Goal: Task Accomplishment & Management: Use online tool/utility

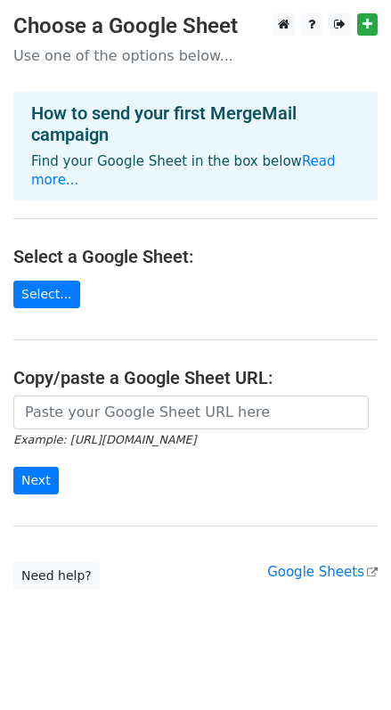
scroll to position [3, 0]
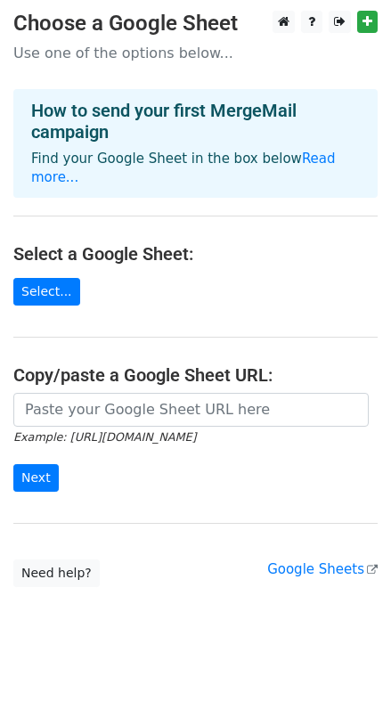
click at [338, 560] on div "Google Sheets" at bounding box center [322, 570] width 111 height 20
click at [324, 561] on link "Google Sheets" at bounding box center [322, 569] width 111 height 16
click at [38, 278] on link "Select..." at bounding box center [46, 292] width 67 height 28
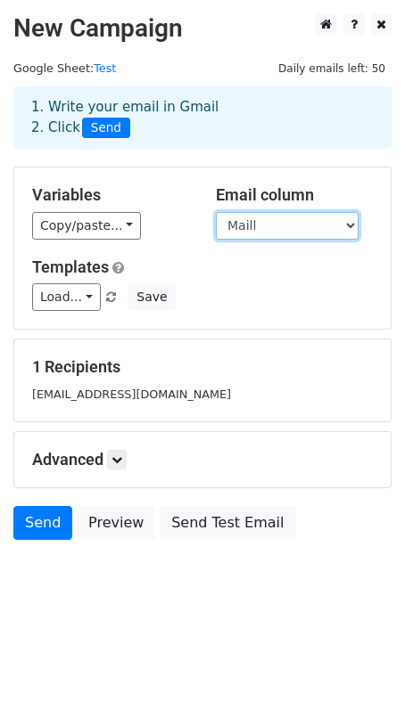
click at [231, 230] on select "Name Maill" at bounding box center [287, 226] width 143 height 28
click at [243, 230] on select "Name Maill" at bounding box center [287, 226] width 143 height 28
click at [216, 212] on select "Name Maill" at bounding box center [287, 226] width 143 height 28
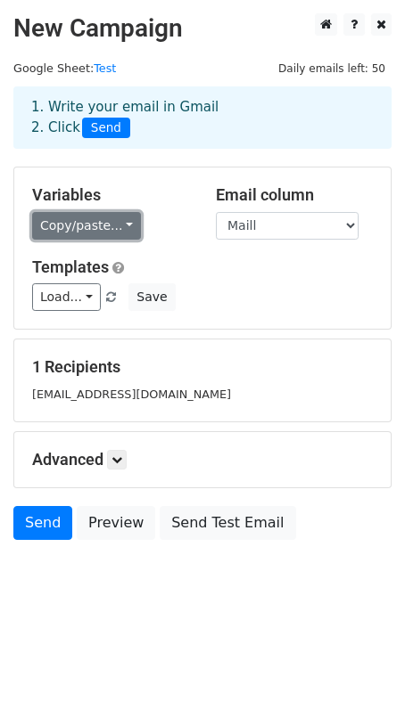
click at [78, 230] on link "Copy/paste..." at bounding box center [86, 226] width 109 height 28
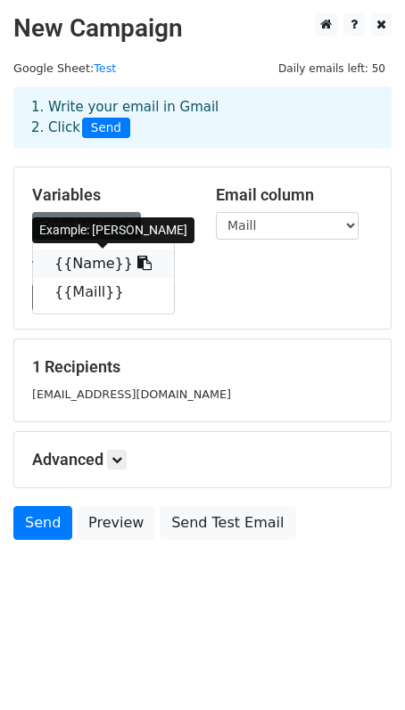
click at [87, 260] on link "{{Name}}" at bounding box center [103, 264] width 141 height 29
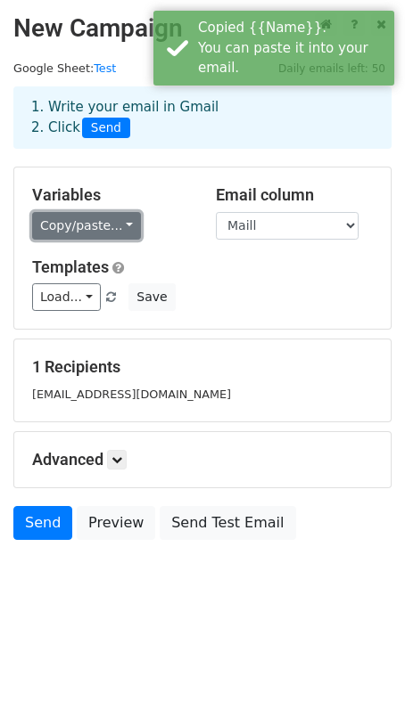
click at [103, 221] on link "Copy/paste..." at bounding box center [86, 226] width 109 height 28
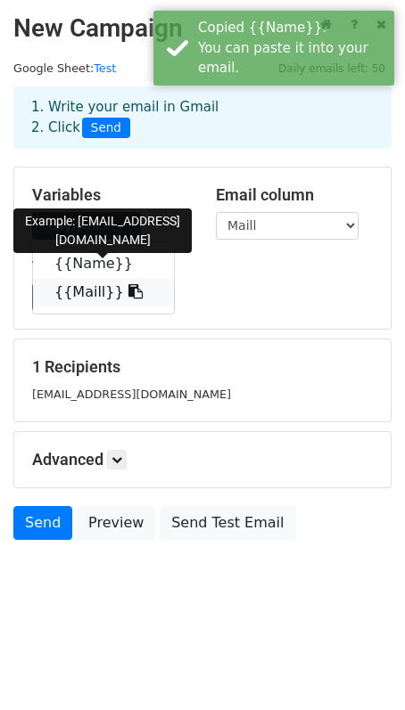
click at [67, 288] on link "{{Maill}}" at bounding box center [103, 292] width 141 height 29
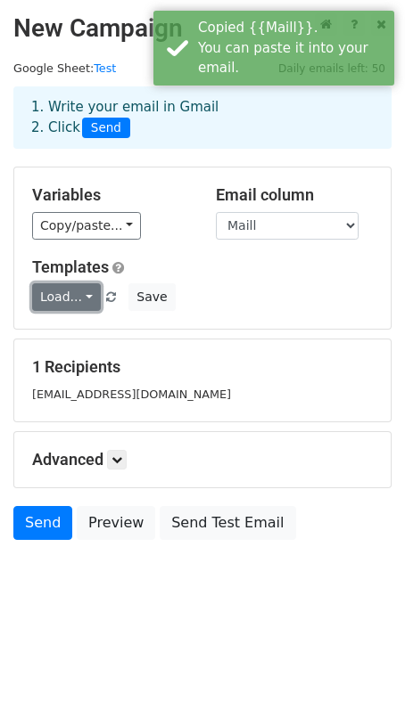
click at [76, 285] on link "Load..." at bounding box center [66, 297] width 69 height 28
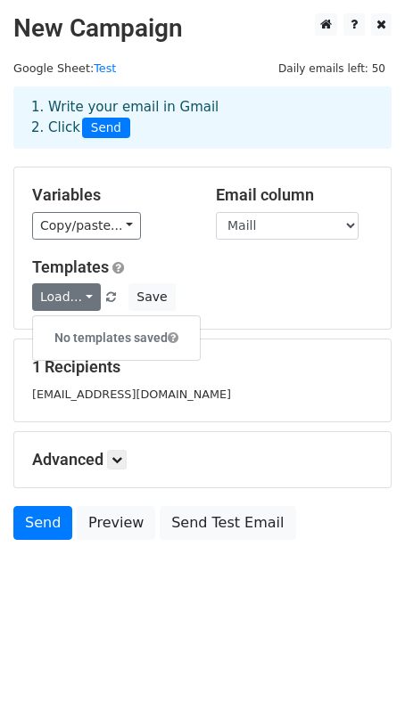
click at [224, 243] on div "Variables Copy/paste... {{Name}} {{Maill}} Email column Name Maill Templates Lo…" at bounding box center [202, 248] width 376 height 161
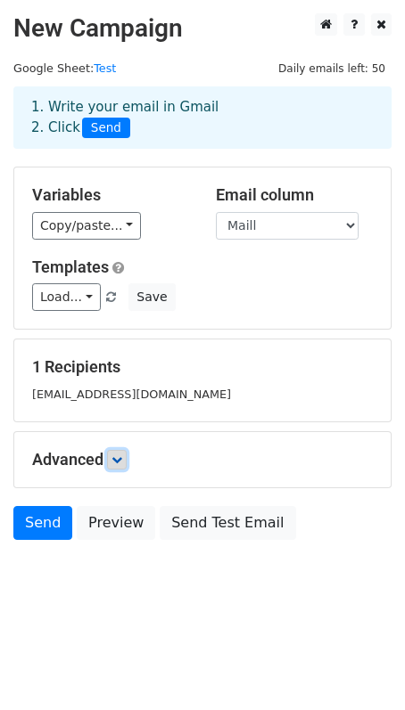
click at [119, 465] on link at bounding box center [117, 460] width 20 height 20
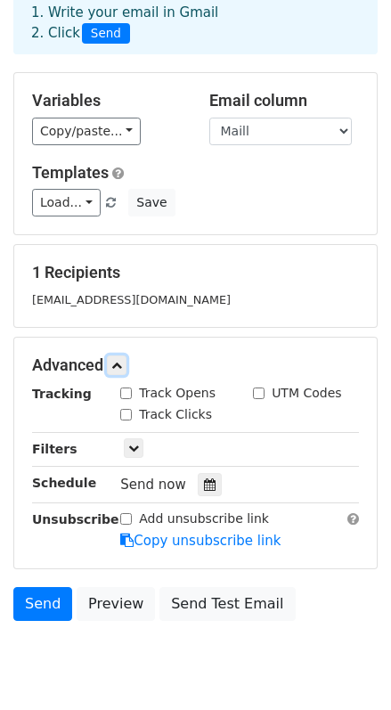
scroll to position [100, 0]
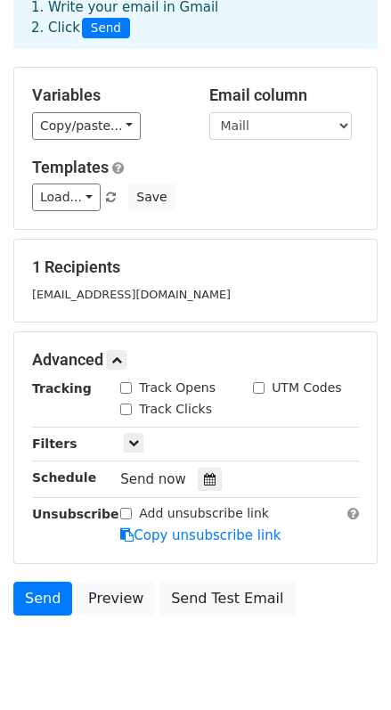
click at [127, 389] on input "Track Opens" at bounding box center [126, 388] width 12 height 12
checkbox input "true"
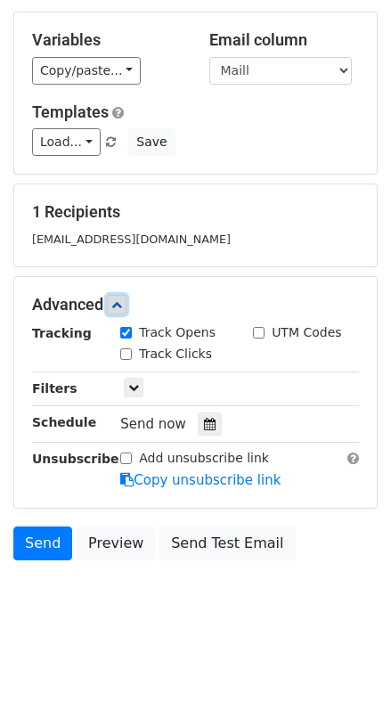
click at [119, 308] on icon at bounding box center [116, 304] width 11 height 11
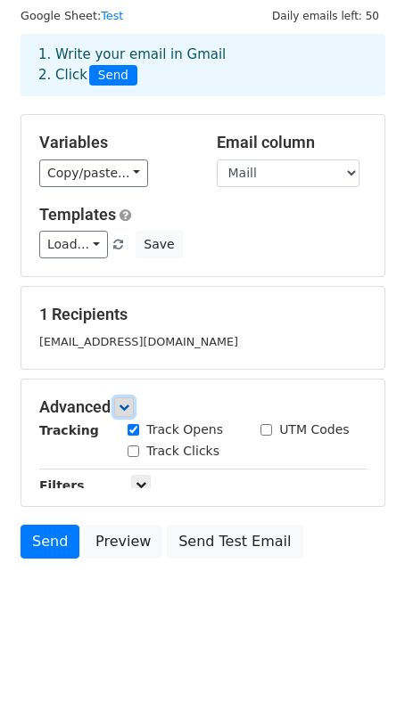
scroll to position [0, 0]
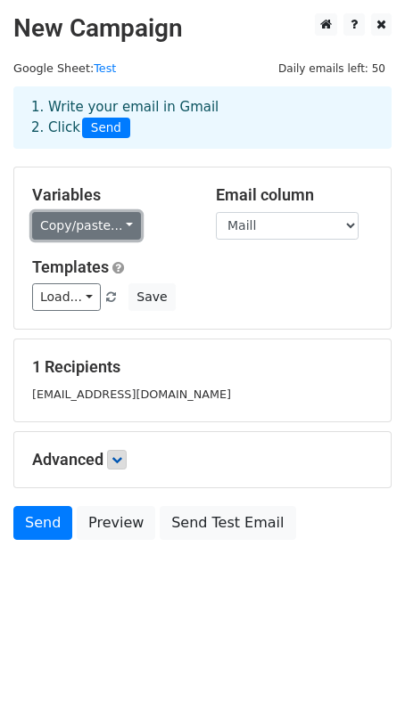
click at [71, 231] on link "Copy/paste..." at bounding box center [86, 226] width 109 height 28
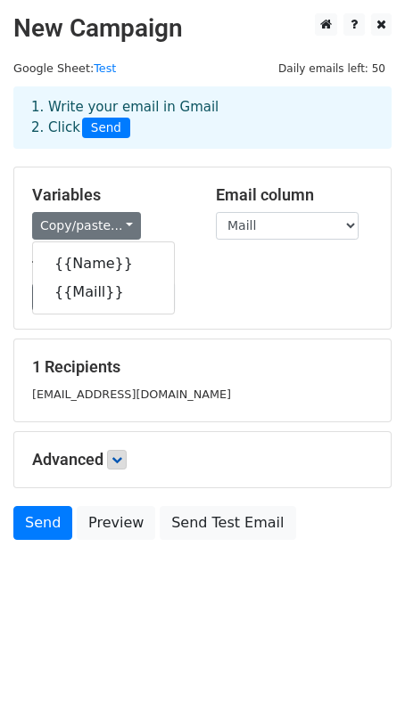
click at [137, 196] on h5 "Variables" at bounding box center [110, 195] width 157 height 20
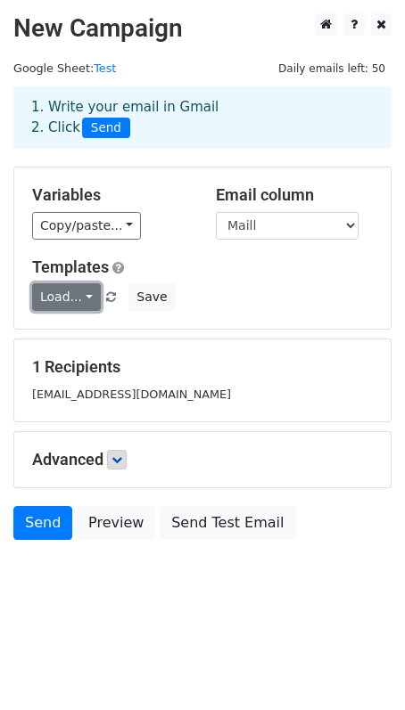
click at [76, 296] on link "Load..." at bounding box center [66, 297] width 69 height 28
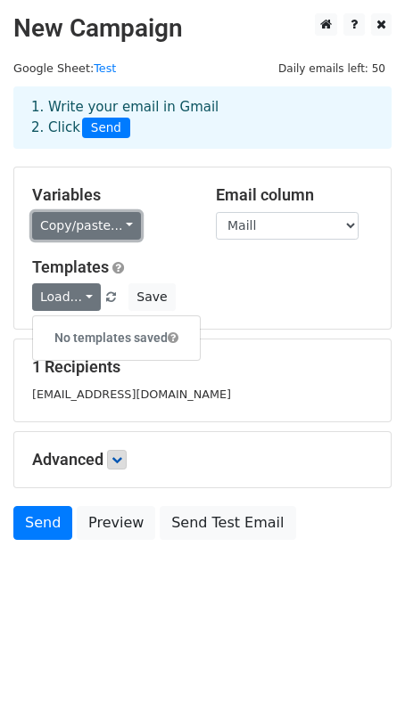
click at [114, 227] on link "Copy/paste..." at bounding box center [86, 226] width 109 height 28
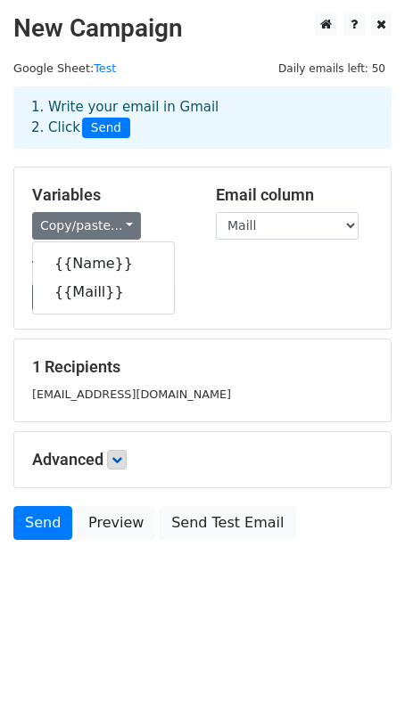
click at [160, 218] on div "Copy/paste... {{Name}} {{Maill}}" at bounding box center [110, 226] width 157 height 28
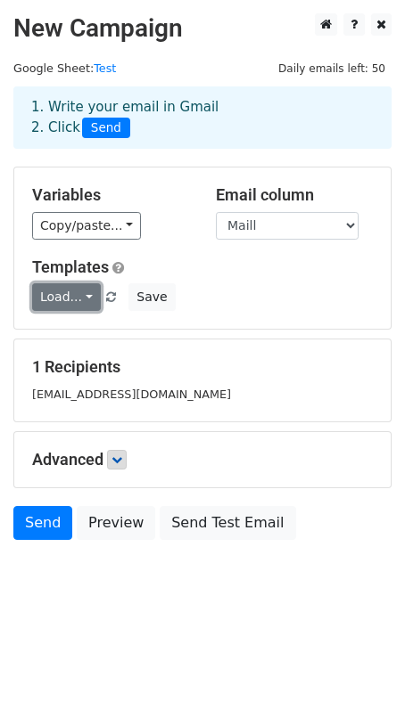
click at [69, 300] on link "Load..." at bounding box center [66, 297] width 69 height 28
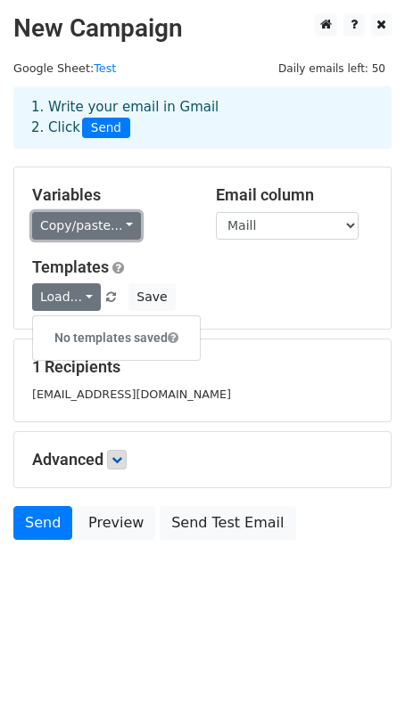
click at [94, 225] on link "Copy/paste..." at bounding box center [86, 226] width 109 height 28
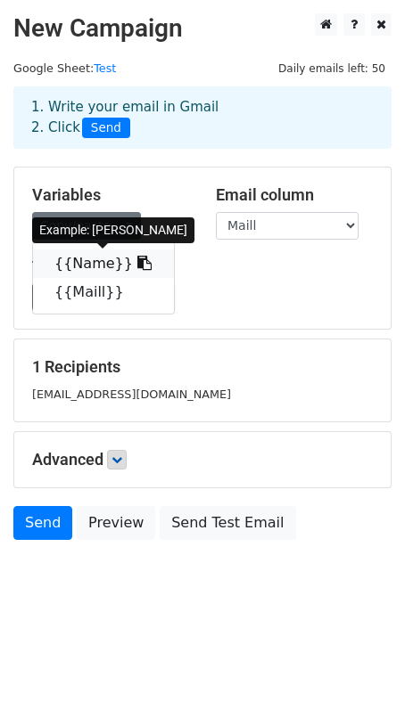
click at [87, 265] on link "{{Name}}" at bounding box center [103, 264] width 141 height 29
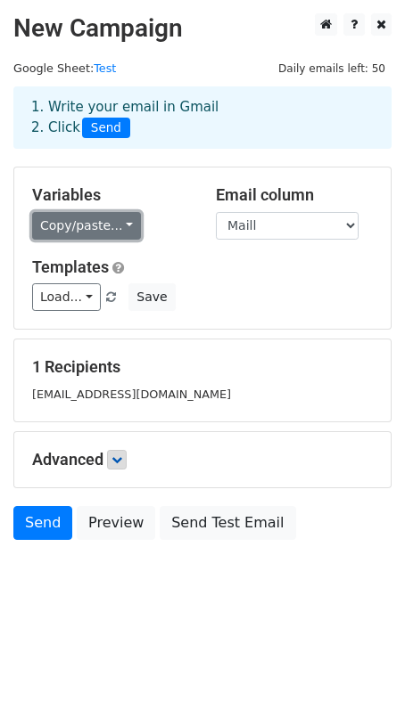
click at [61, 219] on link "Copy/paste..." at bounding box center [86, 226] width 109 height 28
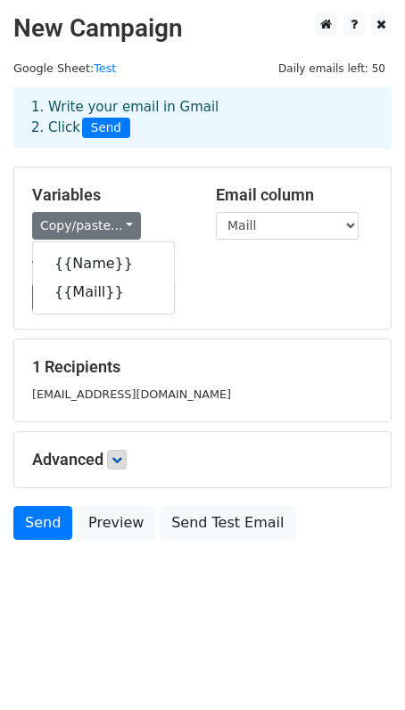
click at [200, 268] on h5 "Templates" at bounding box center [202, 268] width 340 height 20
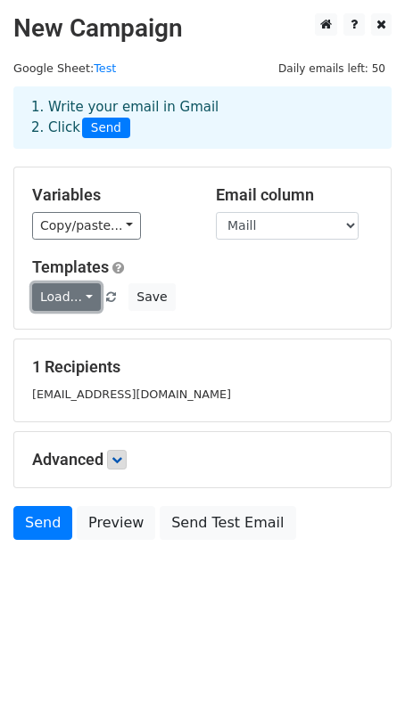
click at [70, 290] on link "Load..." at bounding box center [66, 297] width 69 height 28
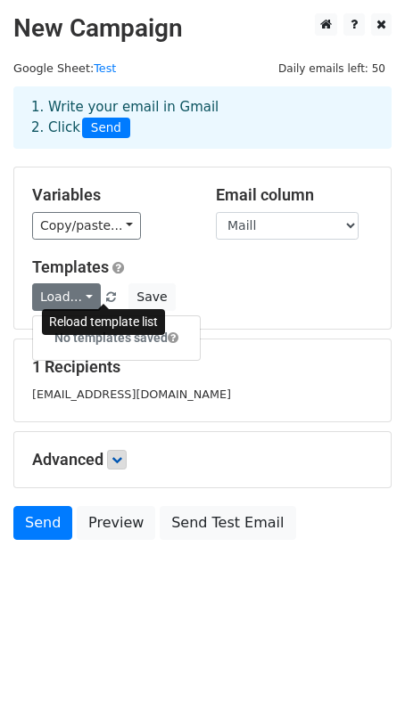
click at [106, 295] on span at bounding box center [111, 298] width 10 height 12
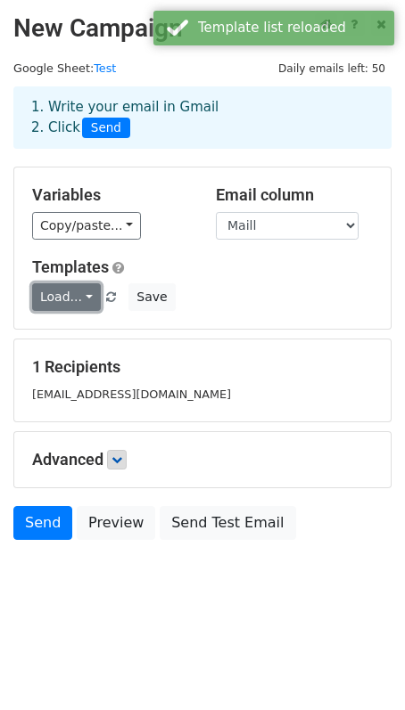
click at [79, 298] on link "Load..." at bounding box center [66, 297] width 69 height 28
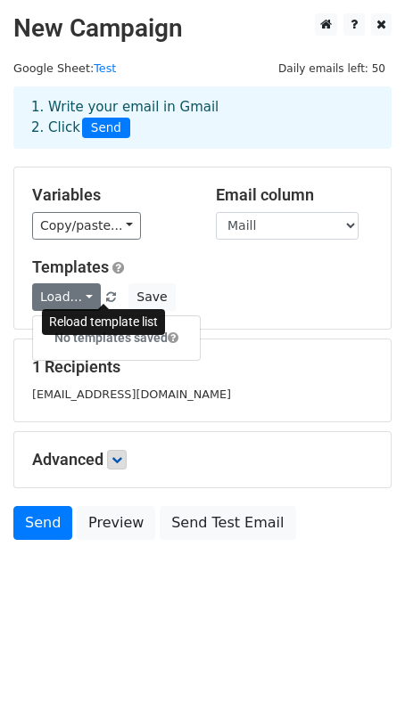
click at [109, 295] on link at bounding box center [111, 297] width 15 height 13
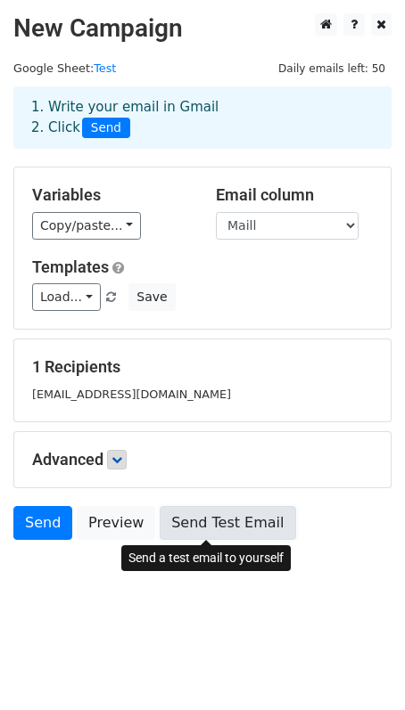
click at [225, 525] on link "Send Test Email" at bounding box center [227, 523] width 135 height 34
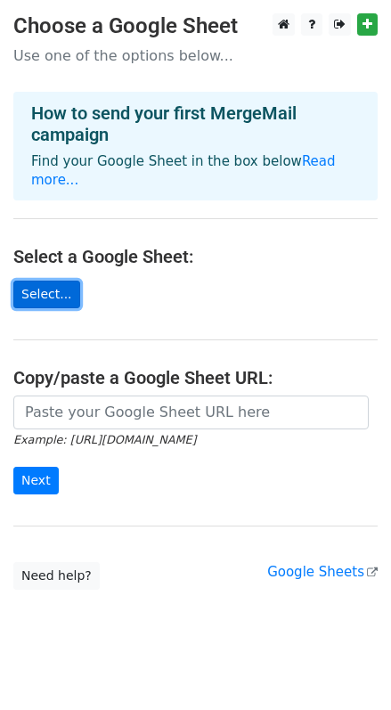
click at [49, 281] on link "Select..." at bounding box center [46, 295] width 67 height 28
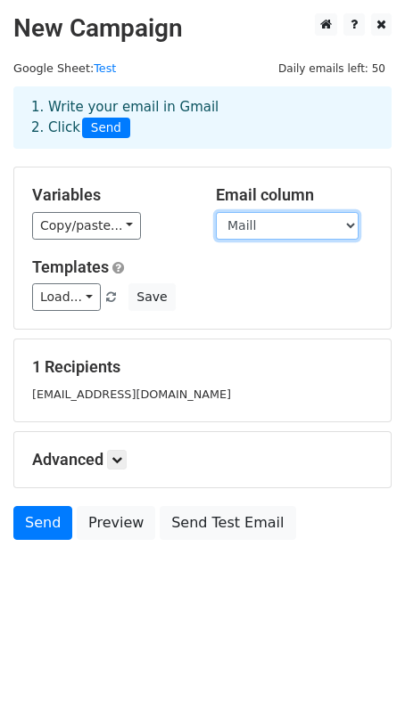
click at [241, 222] on select "Name Company Maill" at bounding box center [287, 226] width 143 height 28
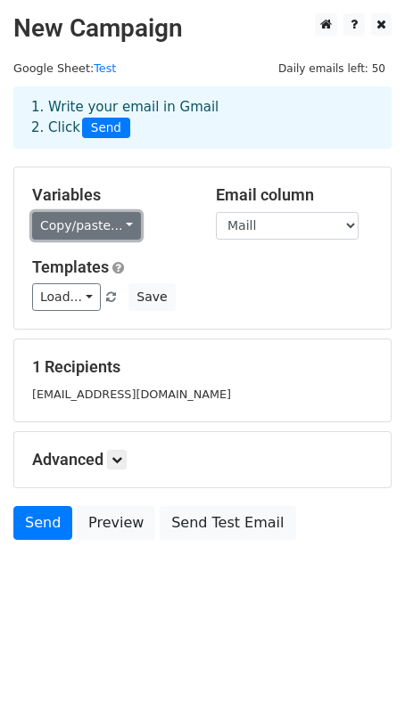
click at [102, 224] on link "Copy/paste..." at bounding box center [86, 226] width 109 height 28
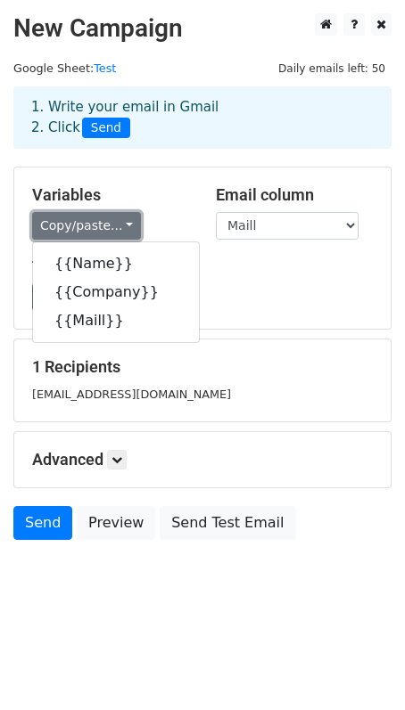
click at [99, 218] on link "Copy/paste..." at bounding box center [86, 226] width 109 height 28
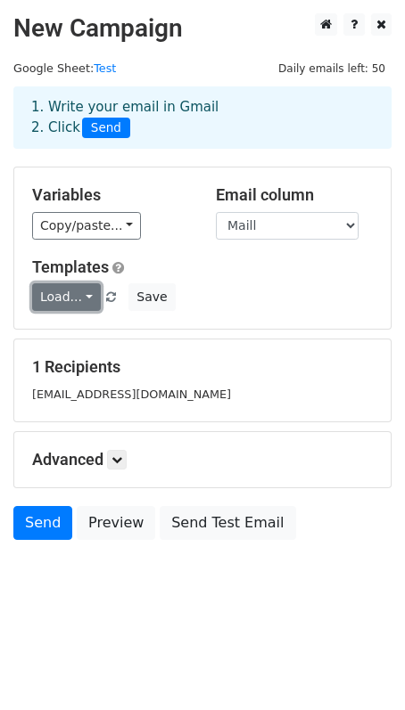
click at [77, 286] on link "Load..." at bounding box center [66, 297] width 69 height 28
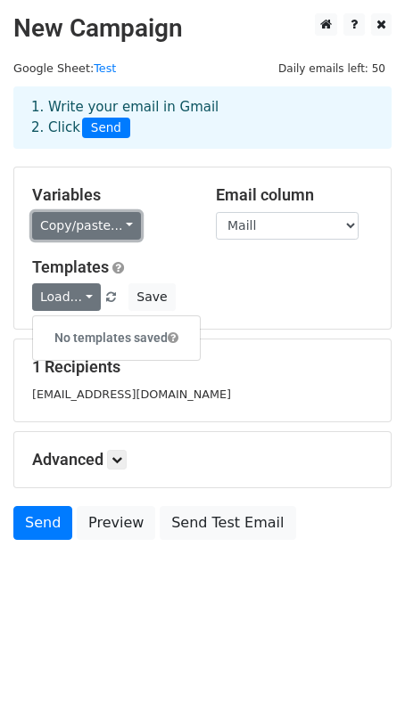
click at [92, 230] on link "Copy/paste..." at bounding box center [86, 226] width 109 height 28
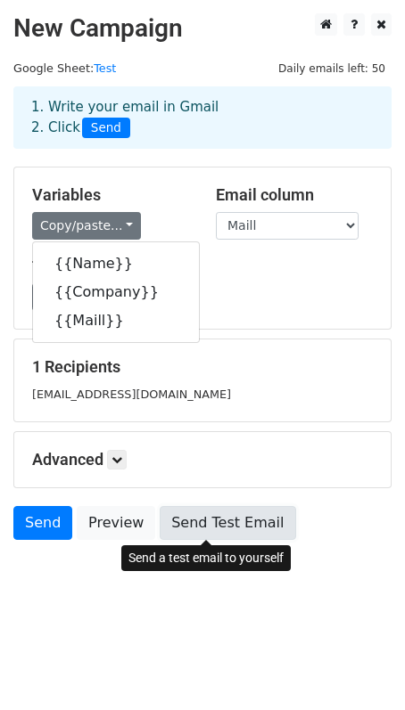
click at [187, 516] on link "Send Test Email" at bounding box center [227, 523] width 135 height 34
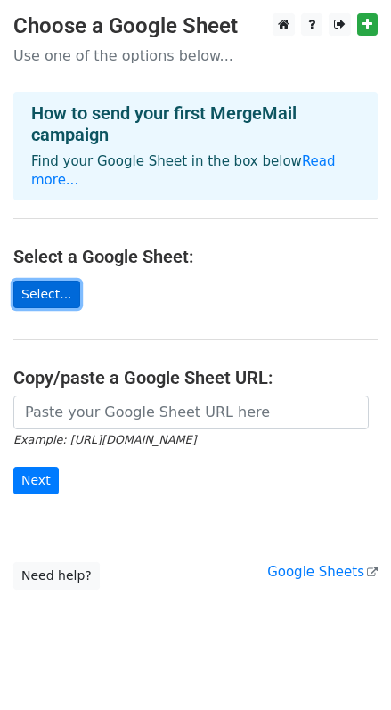
click at [29, 281] on link "Select..." at bounding box center [46, 295] width 67 height 28
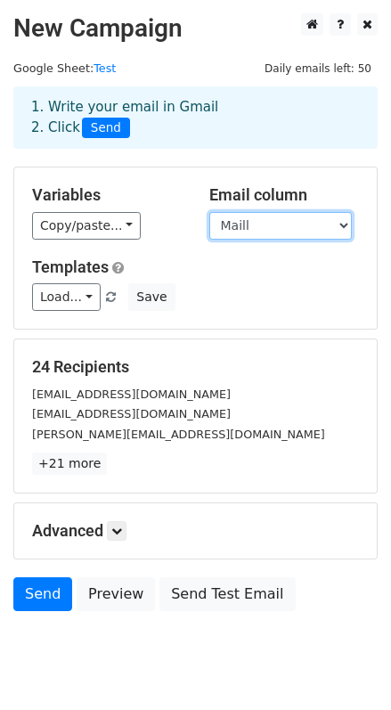
click at [273, 218] on select "Name Maill Company" at bounding box center [280, 226] width 143 height 28
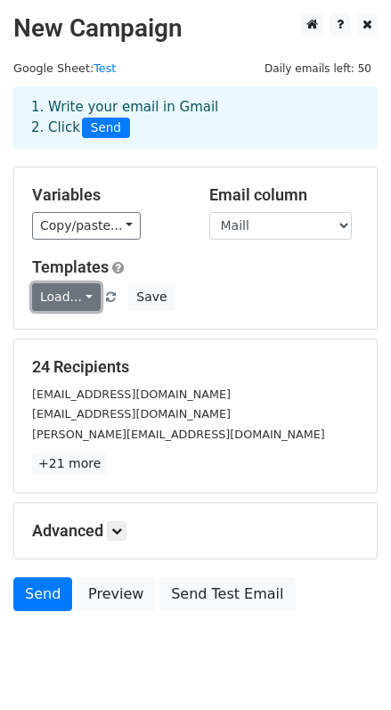
click at [61, 290] on link "Load..." at bounding box center [66, 297] width 69 height 28
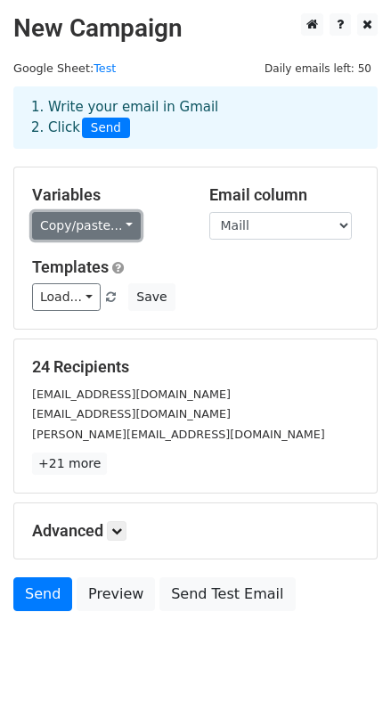
click at [94, 234] on link "Copy/paste..." at bounding box center [86, 226] width 109 height 28
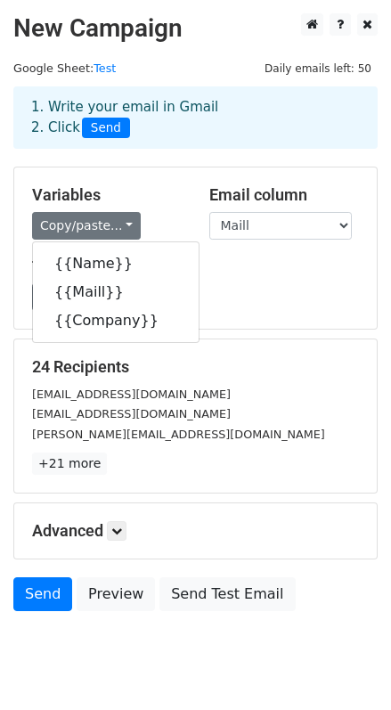
click at [192, 352] on div "24 Recipients [EMAIL_ADDRESS][DOMAIN_NAME] [DOMAIN_NAME][EMAIL_ADDRESS][DOMAIN_…" at bounding box center [195, 416] width 363 height 153
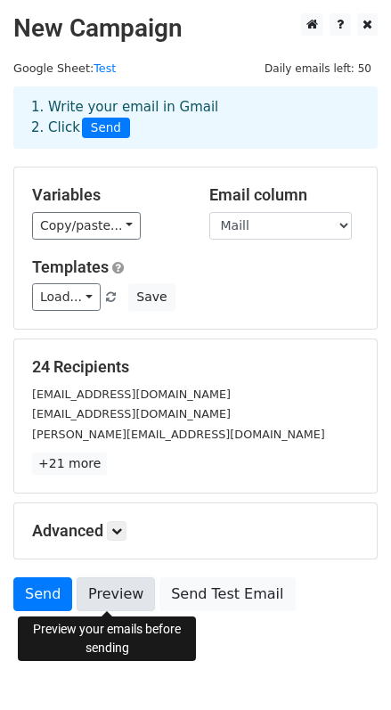
click at [118, 605] on link "Preview" at bounding box center [116, 595] width 78 height 34
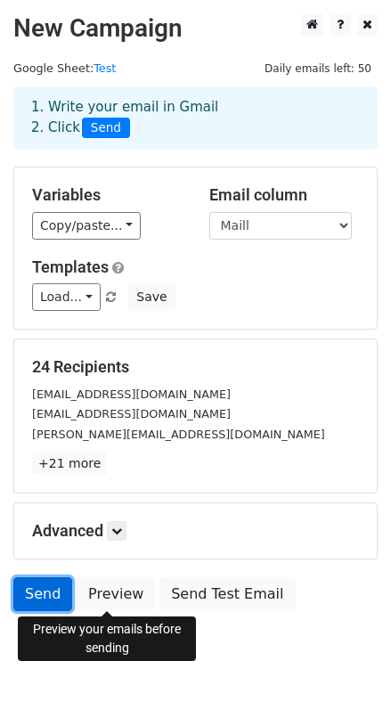
click at [31, 593] on link "Send" at bounding box center [42, 595] width 59 height 34
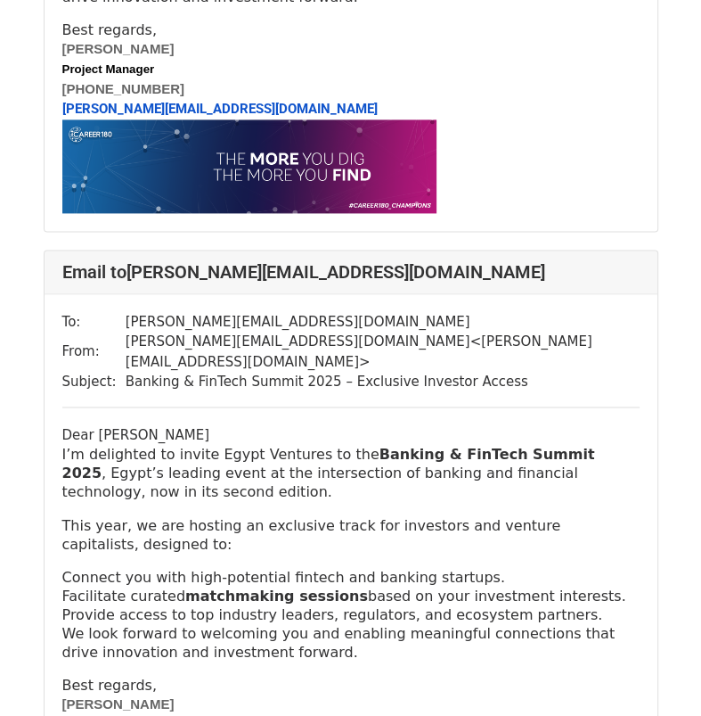
scroll to position [1188, 0]
